Goal: Task Accomplishment & Management: Manage account settings

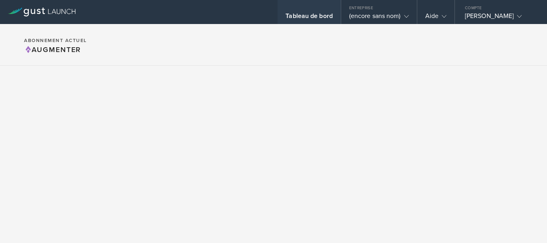
click at [286, 17] on font "Tableau de bord" at bounding box center [309, 16] width 47 height 8
click at [286, 15] on font "Tableau de bord" at bounding box center [309, 16] width 47 height 8
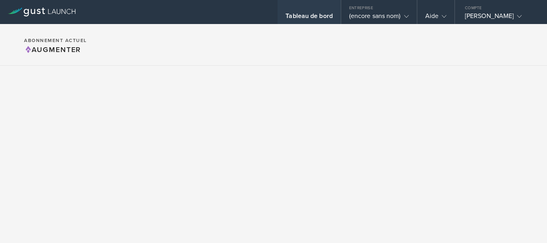
click at [278, 12] on div "Tableau de bord" at bounding box center [309, 12] width 63 height 24
